Goal: Task Accomplishment & Management: Use online tool/utility

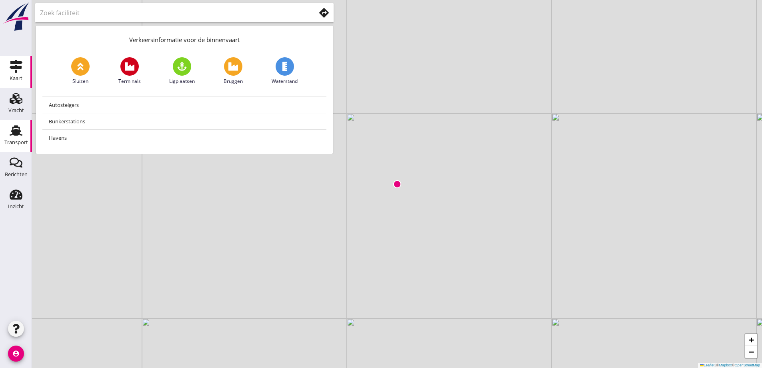
click at [22, 132] on div "Transport" at bounding box center [15, 130] width 19 height 13
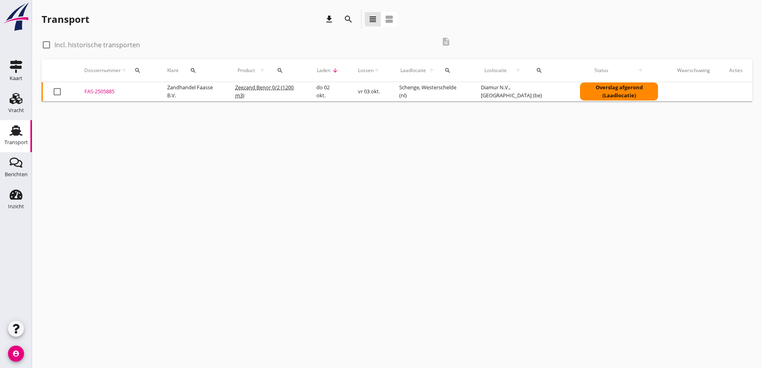
click at [95, 90] on div "FAS-2505885" at bounding box center [116, 92] width 64 height 8
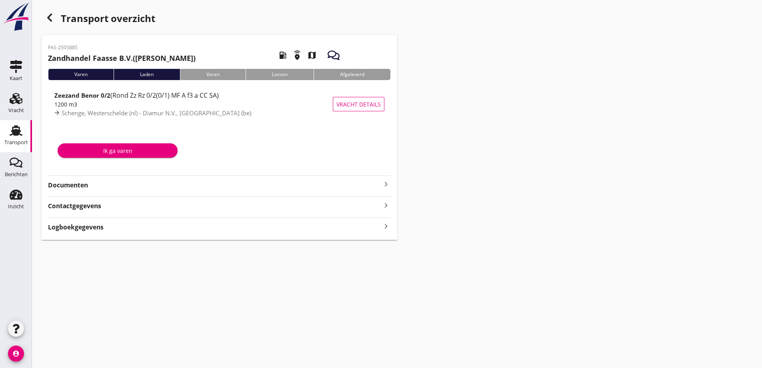
click at [73, 185] on strong "Documenten" at bounding box center [214, 184] width 333 height 9
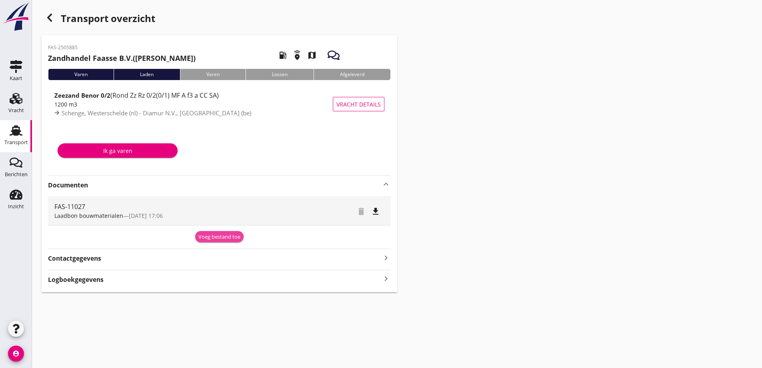
click at [206, 240] on div "Voeg bestand toe" at bounding box center [219, 237] width 42 height 8
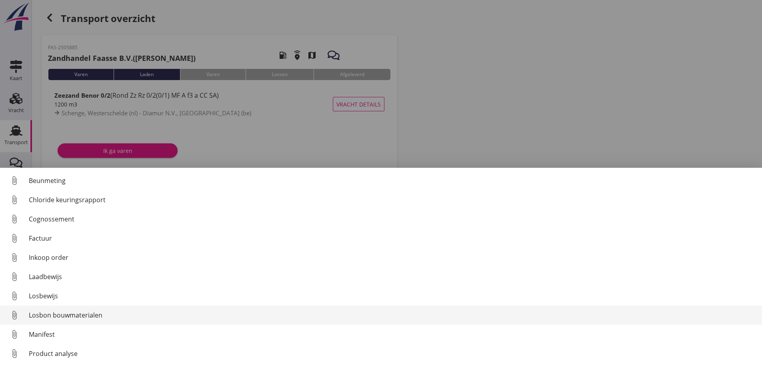
click at [46, 317] on div "Losbon bouwmaterialen" at bounding box center [392, 315] width 727 height 10
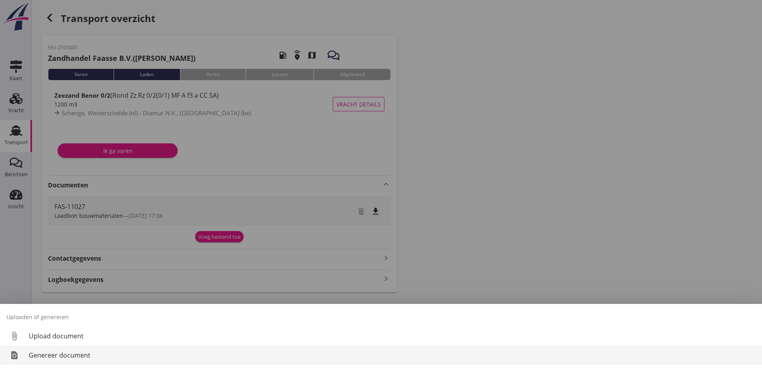
click at [51, 355] on div "Genereer document" at bounding box center [392, 355] width 727 height 10
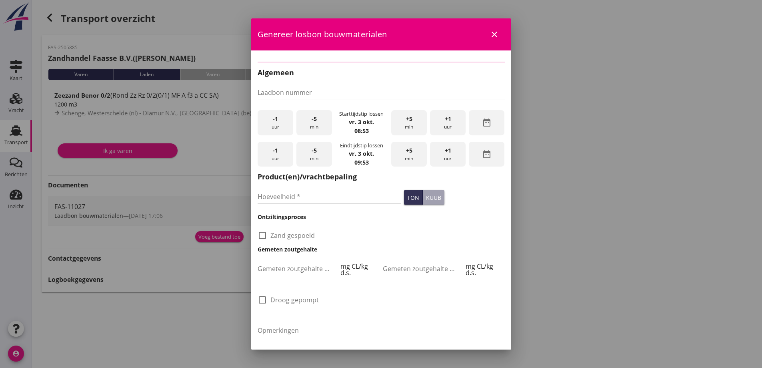
type input "FAS-11027"
type input "1200"
checkbox input "true"
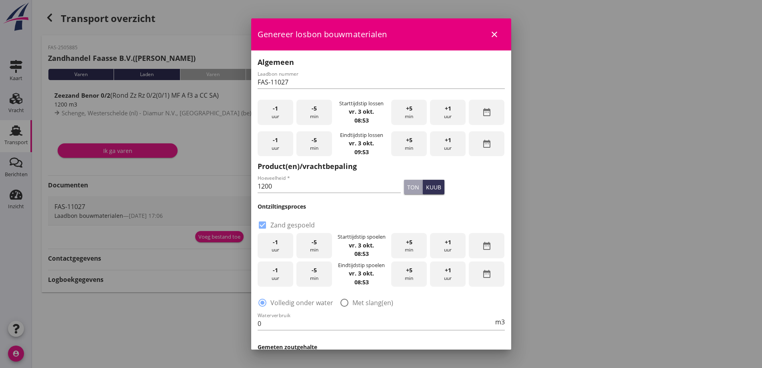
click at [280, 109] on div "-1 uur" at bounding box center [276, 112] width 36 height 25
click at [311, 117] on div "-5 min" at bounding box center [314, 112] width 36 height 25
click at [311, 116] on div "-5 min" at bounding box center [314, 112] width 36 height 25
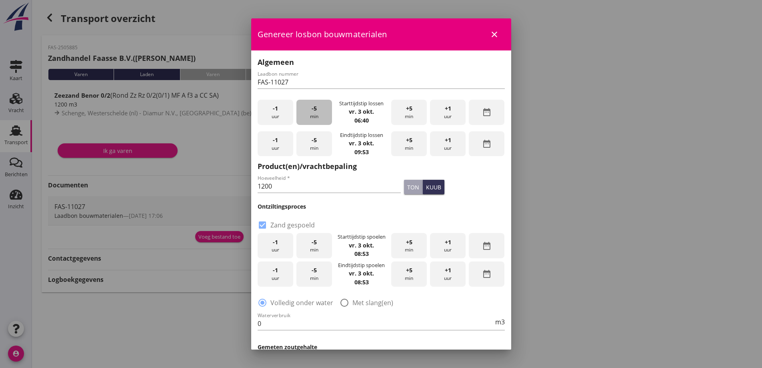
click at [312, 116] on div "-5 min" at bounding box center [314, 112] width 36 height 25
click at [312, 115] on div "-5 min" at bounding box center [314, 112] width 36 height 25
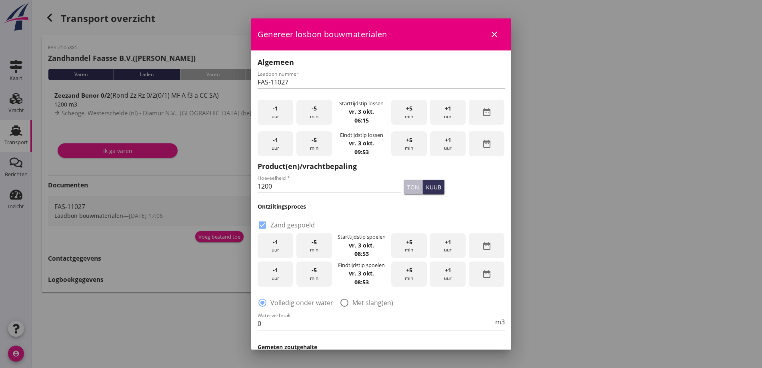
click at [407, 188] on div "ton" at bounding box center [413, 187] width 12 height 8
drag, startPoint x: 281, startPoint y: 186, endPoint x: 237, endPoint y: 185, distance: 44.0
click at [237, 185] on div "2025 [DATE] chevron_left [DATE] chevron_right M D W D V Z Z 1 2 3 4 5 6 7 8 9 1…" at bounding box center [381, 184] width 762 height 368
type input "1959"
click at [262, 225] on div at bounding box center [263, 225] width 14 height 14
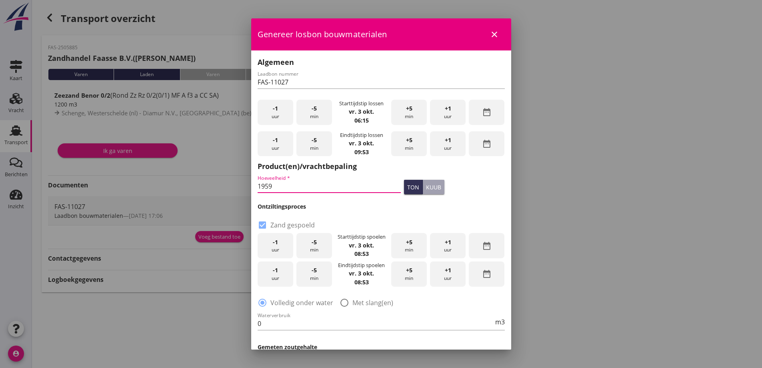
checkbox input "false"
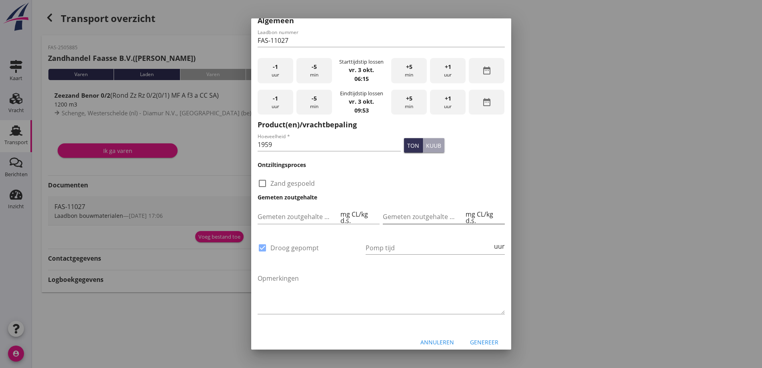
scroll to position [48, 0]
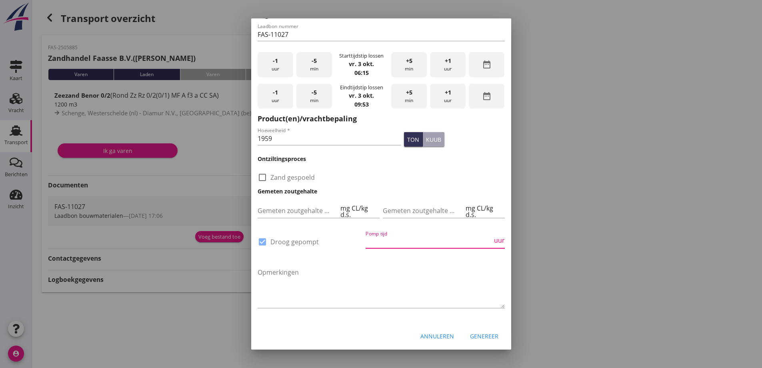
click at [391, 235] on input "Pomp tijd" at bounding box center [429, 241] width 127 height 13
